Goal: Check status

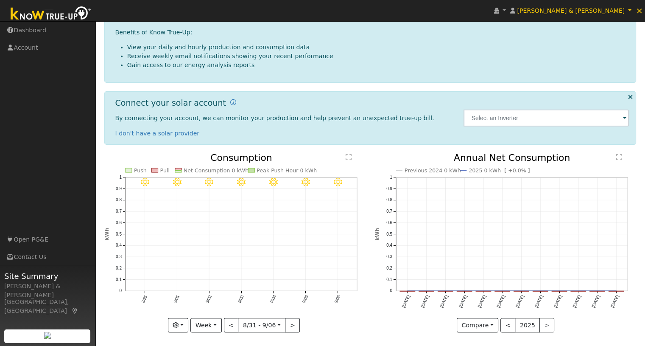
scroll to position [114, 0]
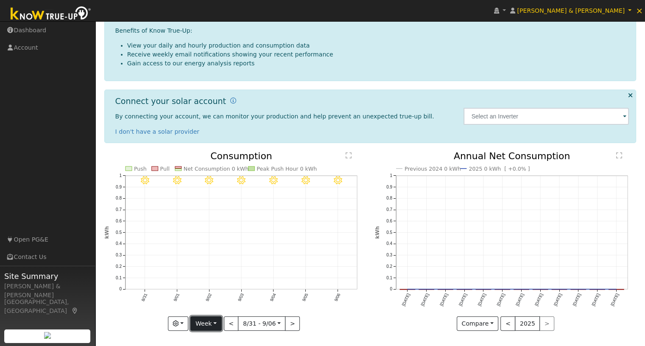
click at [212, 322] on button "Week" at bounding box center [206, 323] width 31 height 14
click at [210, 295] on link "Year" at bounding box center [220, 295] width 59 height 12
type input "2024-09-01"
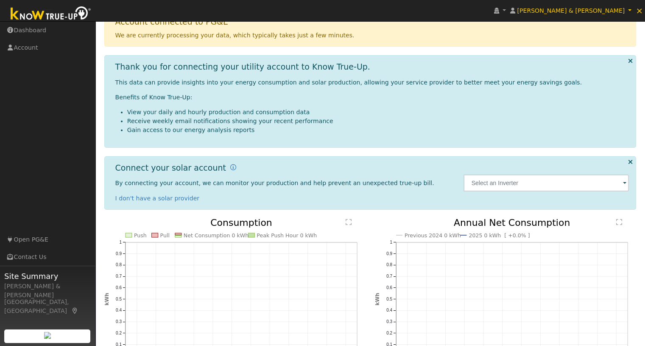
scroll to position [0, 0]
